Goal: Task Accomplishment & Management: Use online tool/utility

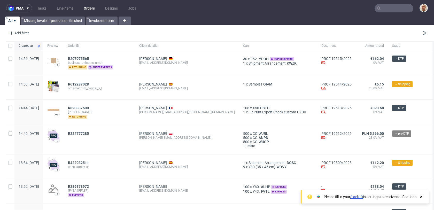
click at [364, 12] on nav "pma Tasks Line Items Orders Designs Jobs" at bounding box center [217, 8] width 434 height 17
click at [377, 6] on use at bounding box center [379, 8] width 4 height 4
click at [376, 6] on icon at bounding box center [378, 8] width 4 height 4
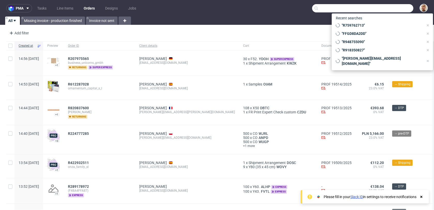
click at [378, 7] on input "text" at bounding box center [362, 8] width 101 height 8
paste input "Nous vous présentons toutes nos excuses pour l'absence de réponse et le retard …"
type input "Nous vous présentons toutes nos excuses pour l'absence de réponse et le retard …"
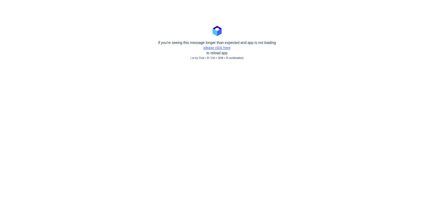
click at [206, 49] on link "please click here" at bounding box center [216, 48] width 27 height 4
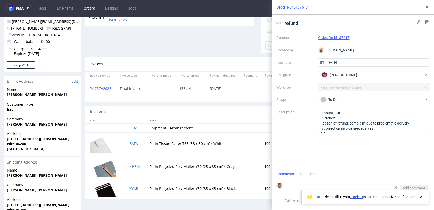
scroll to position [201, 0]
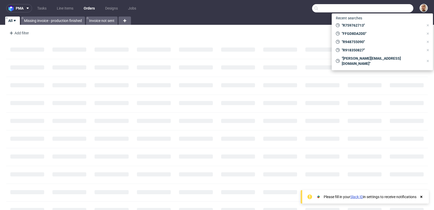
click at [381, 9] on input "text" at bounding box center [362, 8] width 101 height 8
paste input "R174416230"
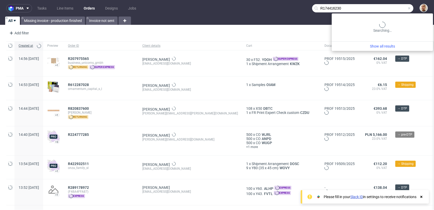
type input "R174416230"
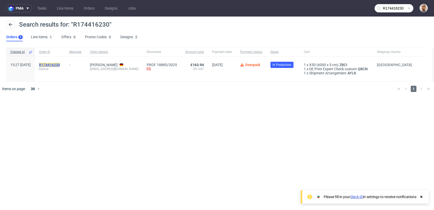
click at [60, 66] on mark "R174416230" at bounding box center [49, 65] width 21 height 4
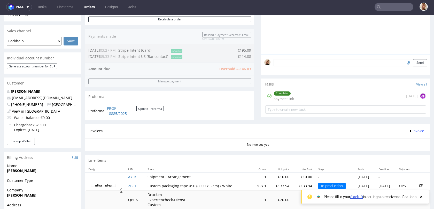
scroll to position [121, 0]
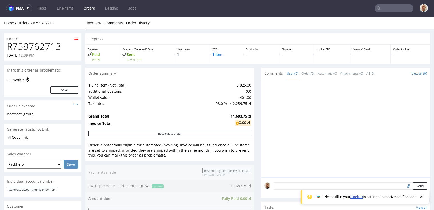
click at [52, 45] on h1 "R759762713" at bounding box center [42, 46] width 71 height 10
copy h1 "R759762713"
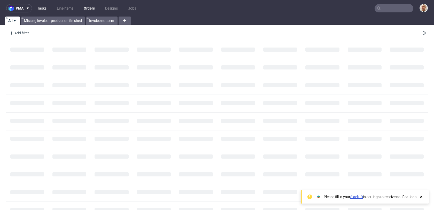
click at [41, 11] on link "Tasks" at bounding box center [41, 8] width 15 height 8
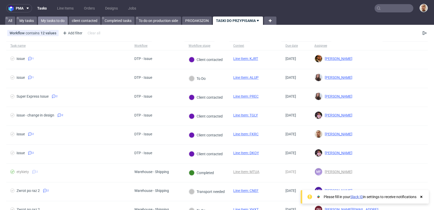
click at [63, 21] on link "My tasks to do" at bounding box center [53, 21] width 30 height 8
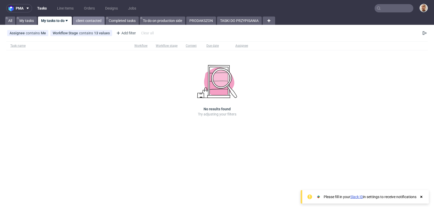
click at [83, 21] on link "client contacted" at bounding box center [89, 21] width 32 height 8
